Goal: Information Seeking & Learning: Find specific page/section

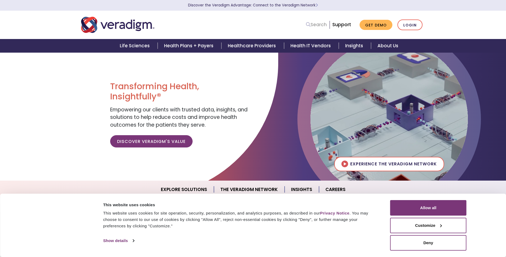
click at [321, 25] on link "Search" at bounding box center [316, 24] width 21 height 7
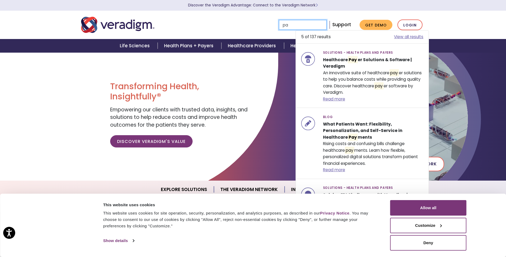
type input "p"
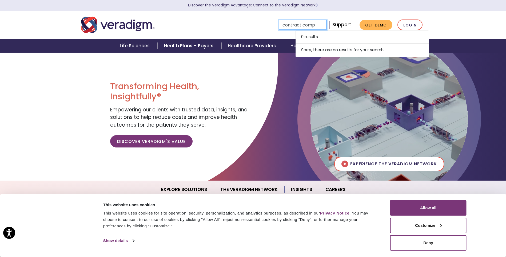
type input "contract comp"
drag, startPoint x: 260, startPoint y: 77, endPoint x: 243, endPoint y: 73, distance: 17.2
click at [260, 77] on div at bounding box center [139, 124] width 278 height 144
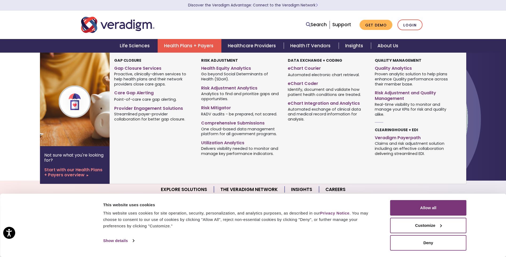
click at [192, 47] on link "Health Plans + Payers" at bounding box center [190, 46] width 64 height 14
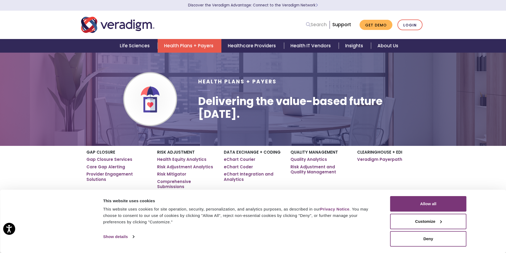
click at [319, 23] on link "Search" at bounding box center [316, 24] width 21 height 7
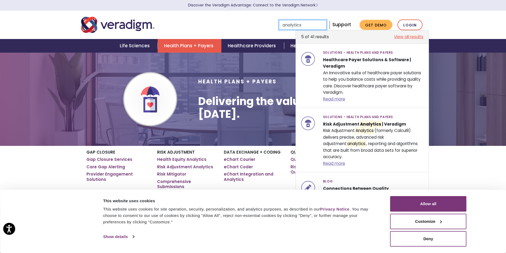
type input "analytics"
click at [401, 36] on link "View all results" at bounding box center [408, 37] width 29 height 6
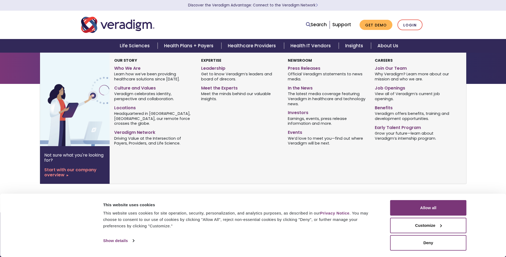
type input "analytics"
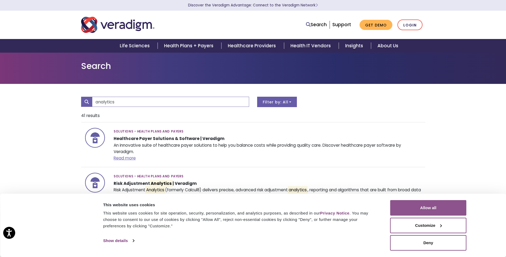
click at [426, 209] on button "Allow all" at bounding box center [429, 207] width 76 height 15
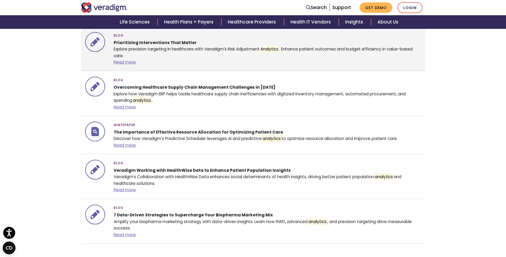
scroll to position [1628, 0]
